Goal: Task Accomplishment & Management: Complete application form

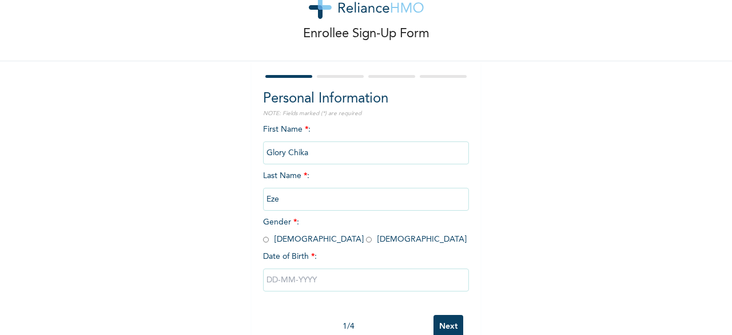
scroll to position [69, 0]
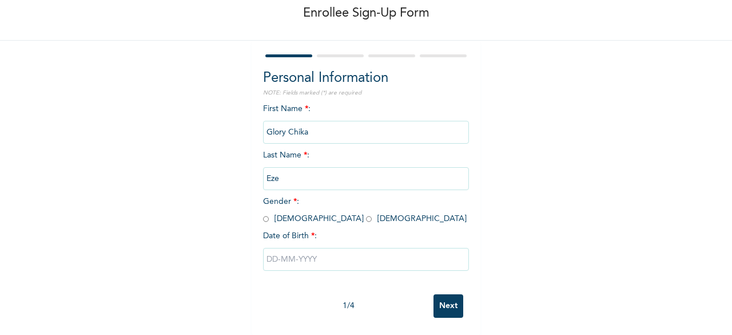
click at [314, 121] on input "Glory Chika" at bounding box center [366, 132] width 206 height 23
click at [366, 213] on input "radio" at bounding box center [369, 218] width 6 height 11
radio input "true"
click at [270, 250] on input "text" at bounding box center [366, 259] width 206 height 23
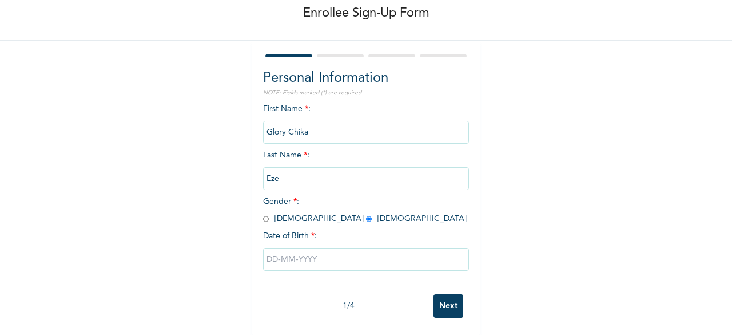
select select "9"
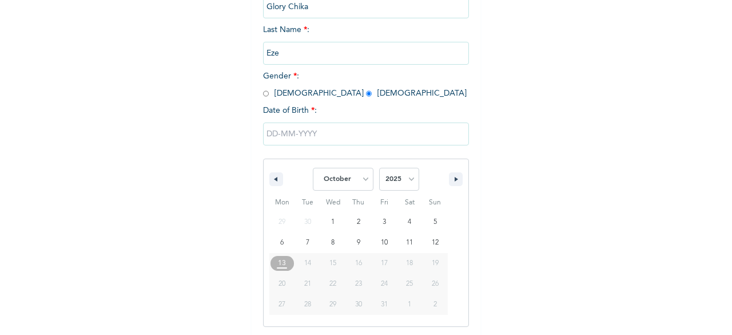
scroll to position [186, 0]
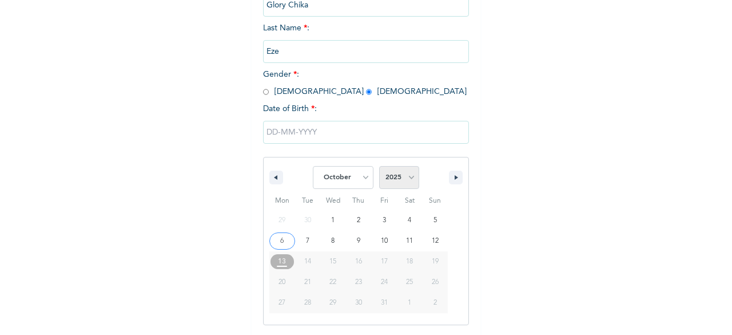
click at [401, 176] on select "2025 2024 2023 2022 2021 2020 2019 2018 2017 2016 2015 2014 2013 2012 2011 2010…" at bounding box center [399, 177] width 40 height 23
select select "1996"
click at [379, 167] on select "2025 2024 2023 2022 2021 2020 2019 2018 2017 2016 2015 2014 2013 2012 2011 2010…" at bounding box center [399, 177] width 40 height 23
type input "[DATE]"
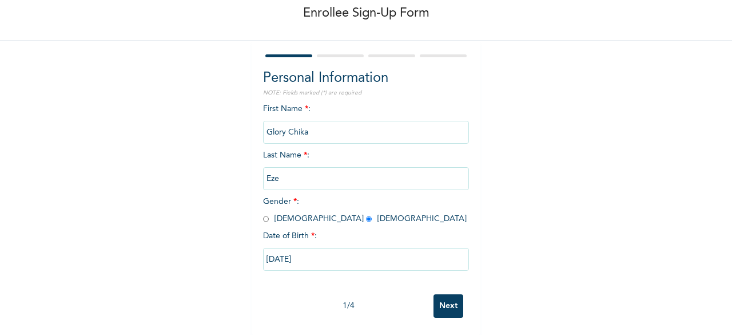
scroll to position [69, 0]
click at [443, 301] on input "Next" at bounding box center [449, 305] width 30 height 23
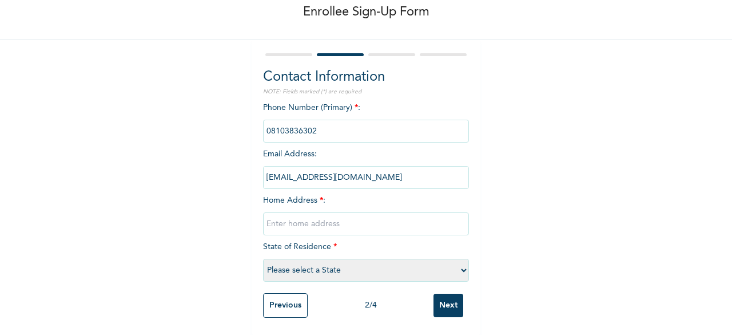
click at [286, 215] on input "text" at bounding box center [366, 223] width 206 height 23
type input "1"
type input "X1B [PERSON_NAME] Fluret Street, [GEOGRAPHIC_DATA], [GEOGRAPHIC_DATA]"
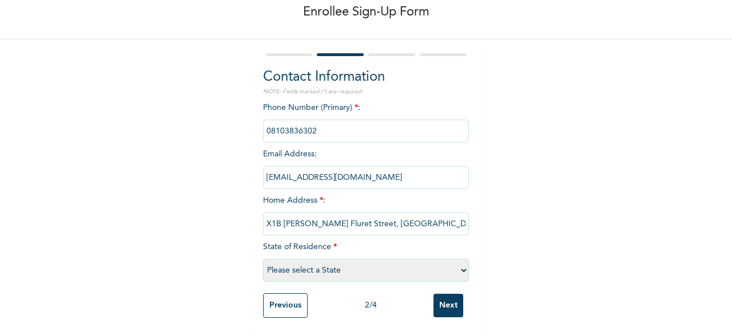
click at [295, 259] on select "Please select a State [PERSON_NAME] (FCT) [PERSON_NAME] Ibom [GEOGRAPHIC_DATA] …" at bounding box center [366, 270] width 206 height 23
select select "15"
click at [263, 259] on select "Please select a State [PERSON_NAME] (FCT) [PERSON_NAME] Ibom [GEOGRAPHIC_DATA] …" at bounding box center [366, 270] width 206 height 23
click at [442, 293] on input "Next" at bounding box center [449, 304] width 30 height 23
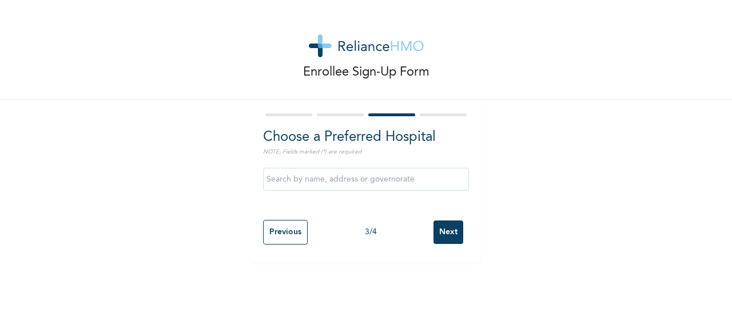
click at [339, 178] on input "text" at bounding box center [366, 179] width 206 height 23
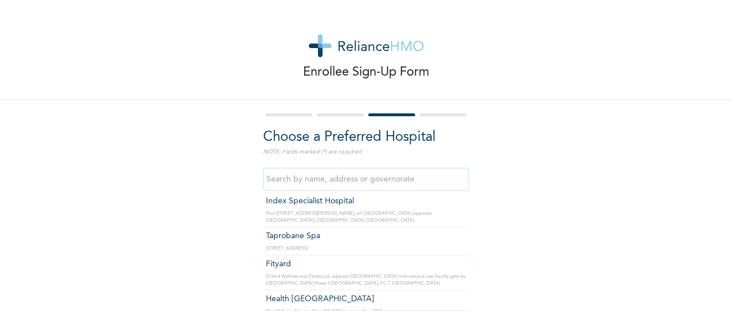
scroll to position [5104, 0]
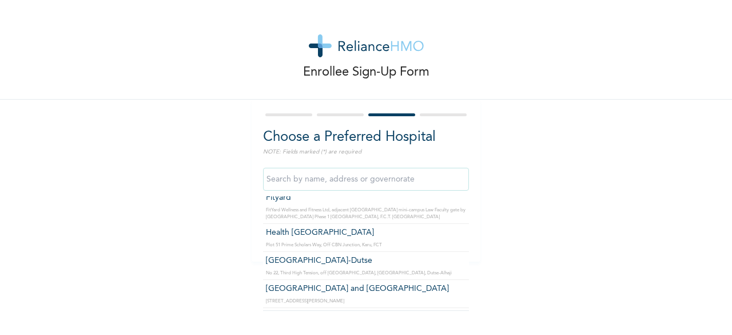
type input "[GEOGRAPHIC_DATA]"
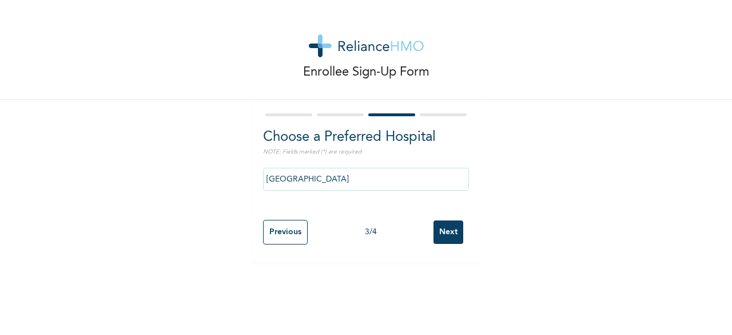
click at [451, 228] on input "Next" at bounding box center [449, 231] width 30 height 23
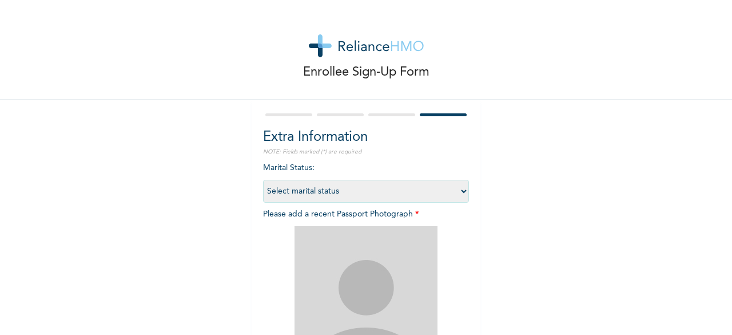
click at [399, 184] on select "Select marital status [DEMOGRAPHIC_DATA] Married [DEMOGRAPHIC_DATA] Widow/[DEMO…" at bounding box center [366, 191] width 206 height 23
select select "1"
click at [263, 180] on select "Select marital status [DEMOGRAPHIC_DATA] Married [DEMOGRAPHIC_DATA] Widow/[DEMO…" at bounding box center [366, 191] width 206 height 23
click at [373, 270] on img at bounding box center [366, 297] width 143 height 143
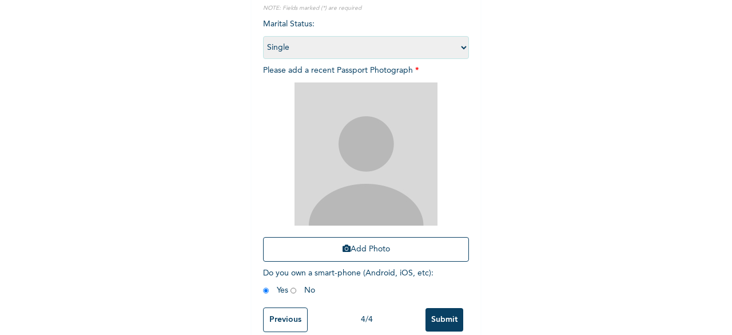
scroll to position [146, 0]
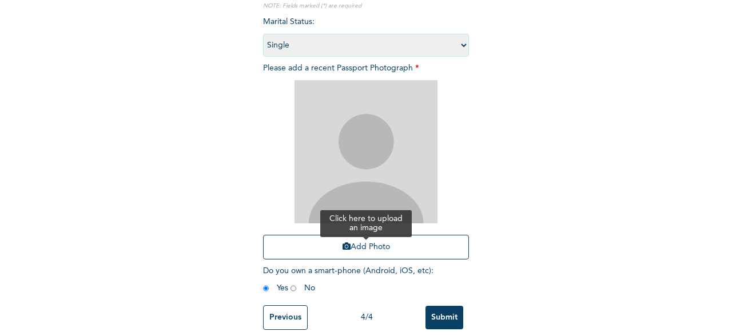
click at [312, 252] on button "Add Photo" at bounding box center [366, 247] width 206 height 25
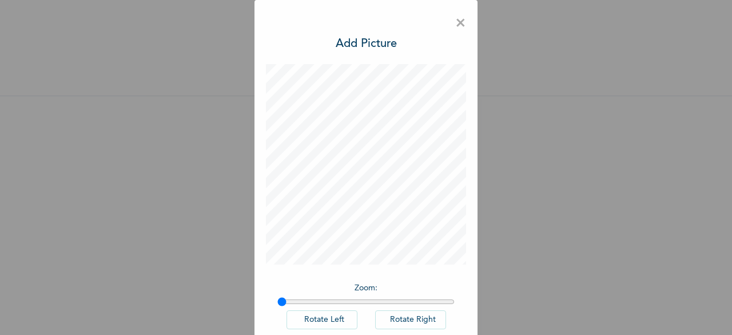
scroll to position [13, 0]
click at [304, 299] on input "range" at bounding box center [365, 301] width 177 height 9
type input "1"
click at [277, 300] on input "range" at bounding box center [365, 301] width 177 height 9
click at [518, 253] on div "× Add Picture Zoom : Rotate Left Rotate Right DONE" at bounding box center [366, 167] width 732 height 335
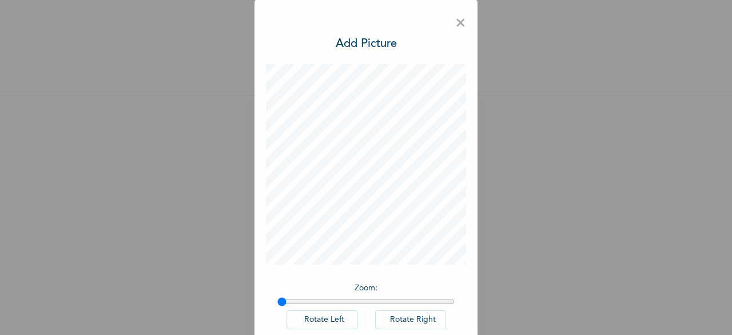
click at [519, 248] on div "× Add Picture Zoom : Rotate Left Rotate Right DONE" at bounding box center [366, 167] width 732 height 335
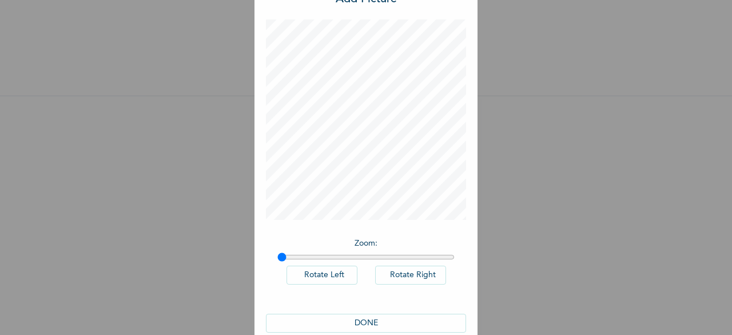
scroll to position [64, 0]
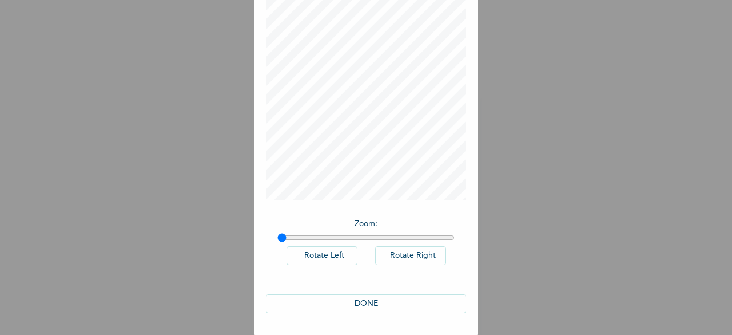
click at [387, 301] on button "DONE" at bounding box center [366, 303] width 200 height 19
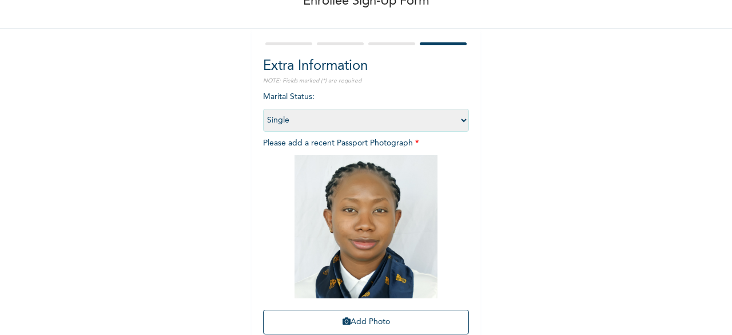
scroll to position [167, 0]
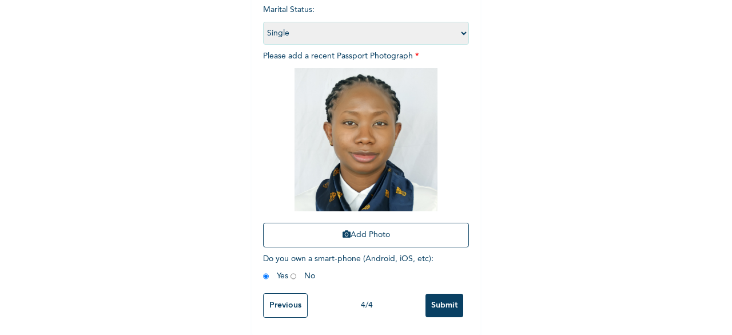
click at [451, 301] on input "Submit" at bounding box center [445, 304] width 38 height 23
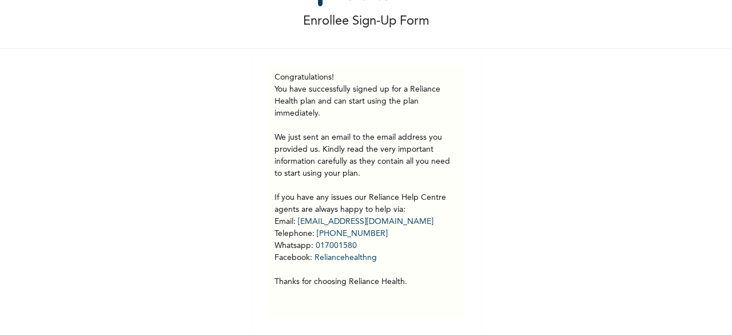
scroll to position [59, 0]
